Goal: Find contact information: Find contact information

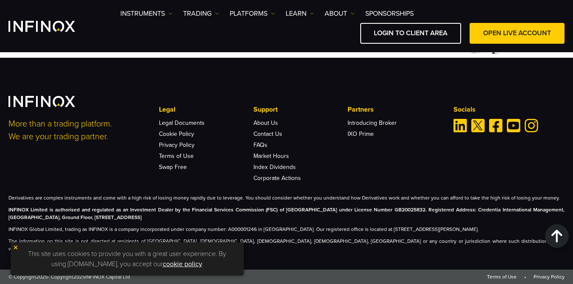
scroll to position [2765, 0]
click at [338, 12] on link "ABOUT" at bounding box center [340, 13] width 30 height 10
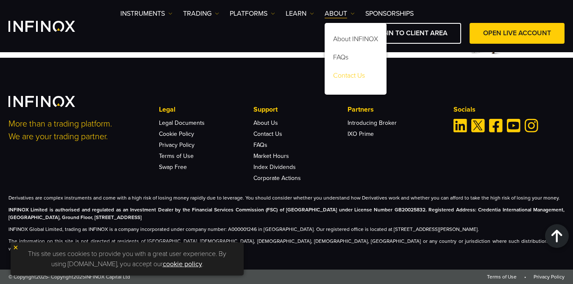
click at [356, 73] on link "Contact Us" at bounding box center [356, 77] width 62 height 18
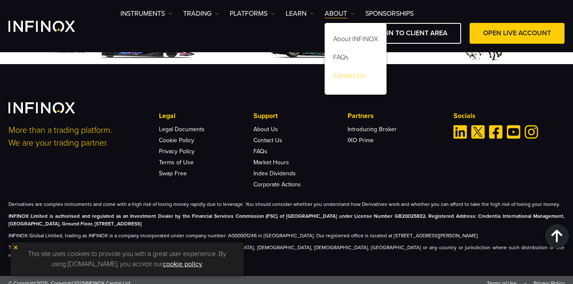
scroll to position [2695, 0]
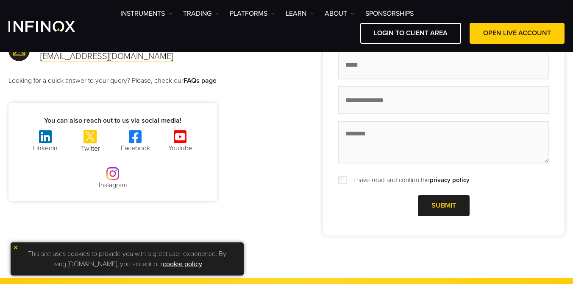
scroll to position [124, 0]
